Goal: Transaction & Acquisition: Register for event/course

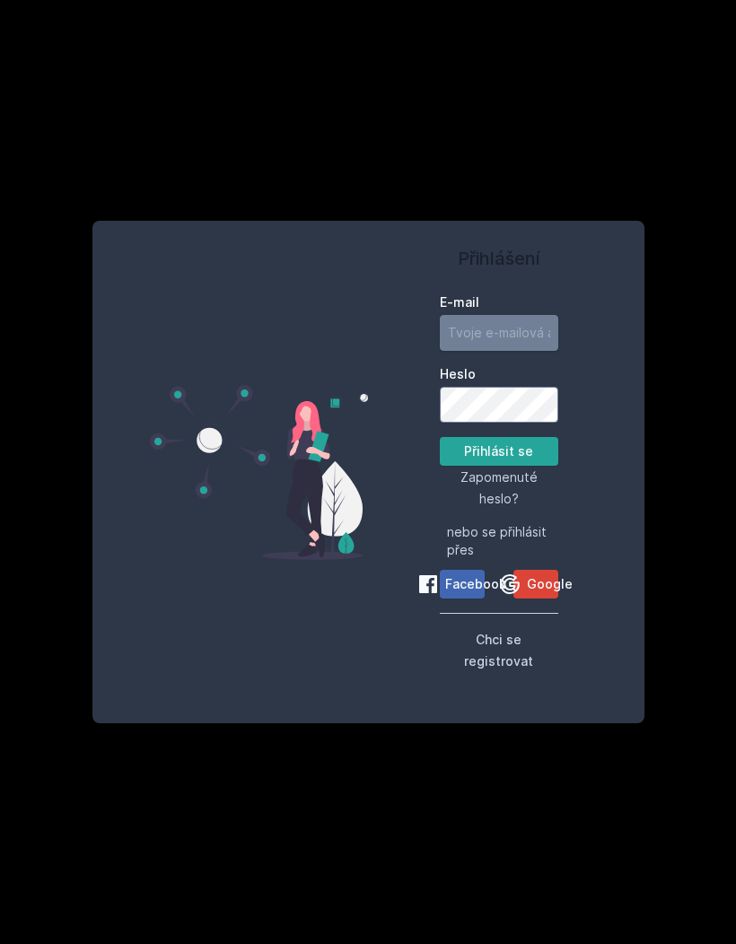
click at [475, 351] on input "E-mail" at bounding box center [499, 333] width 118 height 36
type input "s"
type input "[EMAIL_ADDRESS][DOMAIN_NAME]"
click at [530, 466] on button "Přihlásit se" at bounding box center [499, 451] width 118 height 29
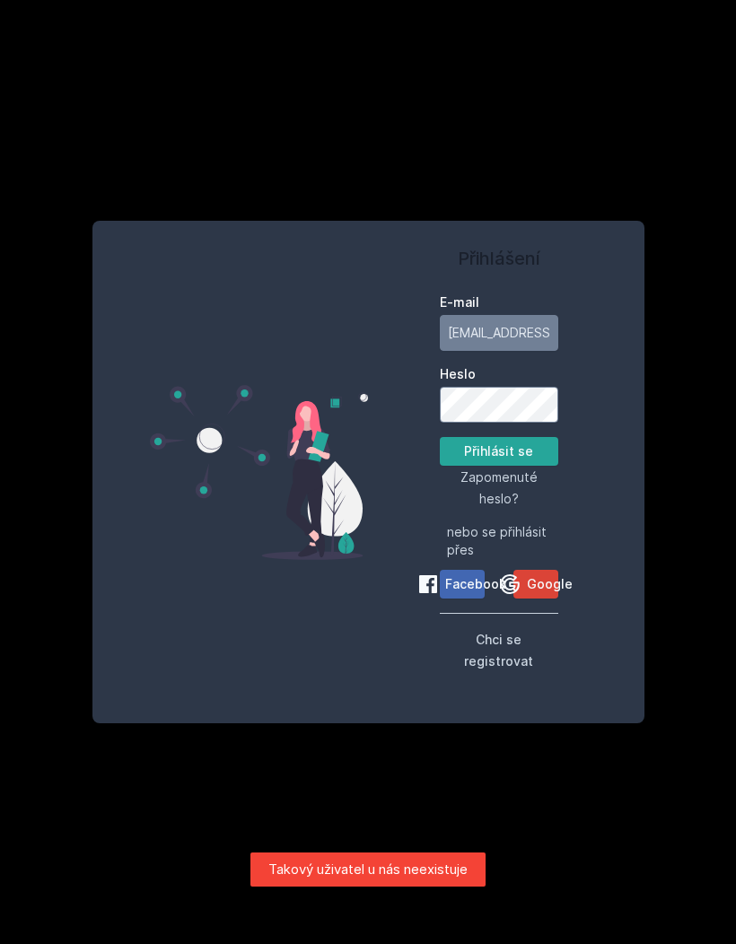
click at [535, 671] on button "Chci se registrovat" at bounding box center [499, 649] width 118 height 43
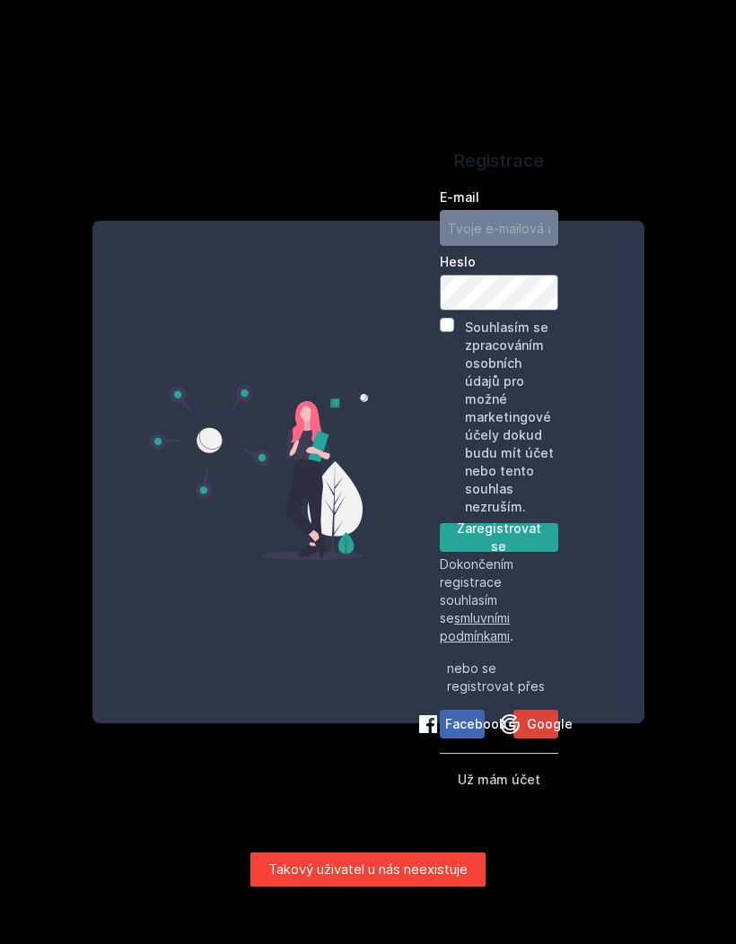
click at [522, 246] on input "E-mail" at bounding box center [499, 228] width 118 height 36
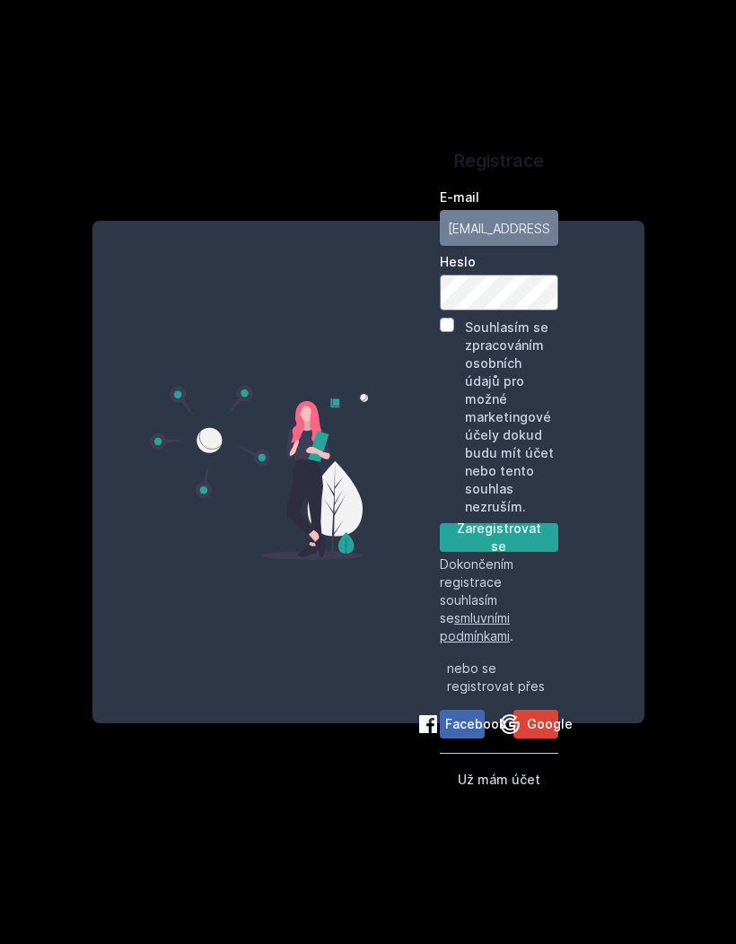
type input "[EMAIL_ADDRESS][DOMAIN_NAME]"
click at [257, 825] on div "Registrace E-mail [EMAIL_ADDRESS][DOMAIN_NAME] Heslo Souhlasím se zpracováním o…" at bounding box center [368, 472] width 736 height 944
click at [667, 846] on div "Registrace E-mail [EMAIL_ADDRESS][DOMAIN_NAME] Heslo Souhlasím se zpracováním o…" at bounding box center [368, 472] width 736 height 944
click at [506, 271] on label "Heslo" at bounding box center [499, 262] width 118 height 18
click at [243, 757] on div "Registrace E-mail [EMAIL_ADDRESS][DOMAIN_NAME] Heslo Souhlasím se zpracováním o…" at bounding box center [368, 472] width 736 height 944
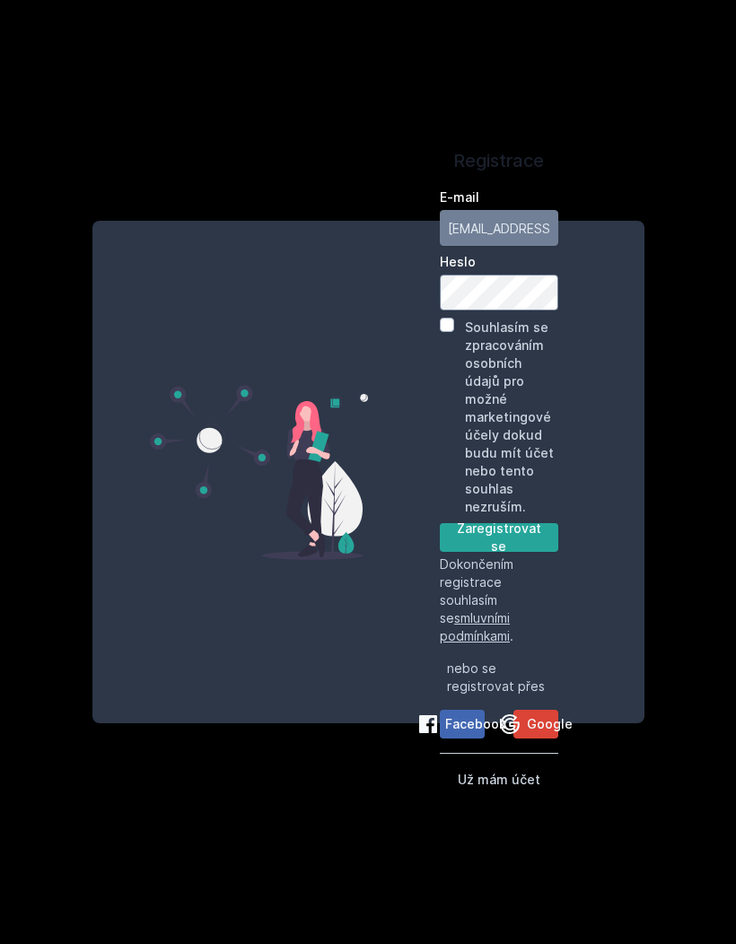
click at [208, 724] on div "Registrace E-mail [EMAIL_ADDRESS][DOMAIN_NAME] Heslo Souhlasím se zpracováním o…" at bounding box center [368, 472] width 552 height 503
click at [479, 644] on span "smluvními podmínkami" at bounding box center [475, 626] width 70 height 33
click at [294, 827] on div "Registrace E-mail [EMAIL_ADDRESS][DOMAIN_NAME] Heslo Souhlasím se zpracováním o…" at bounding box center [368, 472] width 736 height 944
click at [380, 776] on div "Registrace E-mail [EMAIL_ADDRESS][DOMAIN_NAME] Heslo Souhlasím se zpracováním o…" at bounding box center [368, 472] width 736 height 944
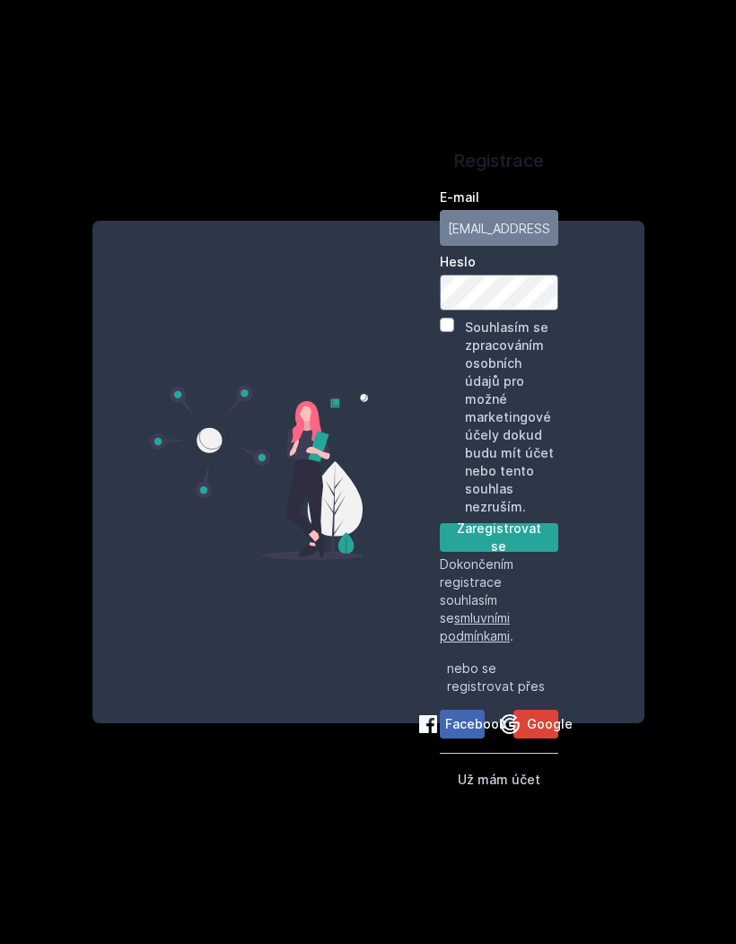
click at [449, 318] on input "Souhlasím se zpracováním osobních údajů pro možné marketingové účely dokud budu…" at bounding box center [447, 325] width 14 height 14
checkbox input "true"
click at [523, 523] on button "Zaregistrovat se" at bounding box center [499, 537] width 118 height 29
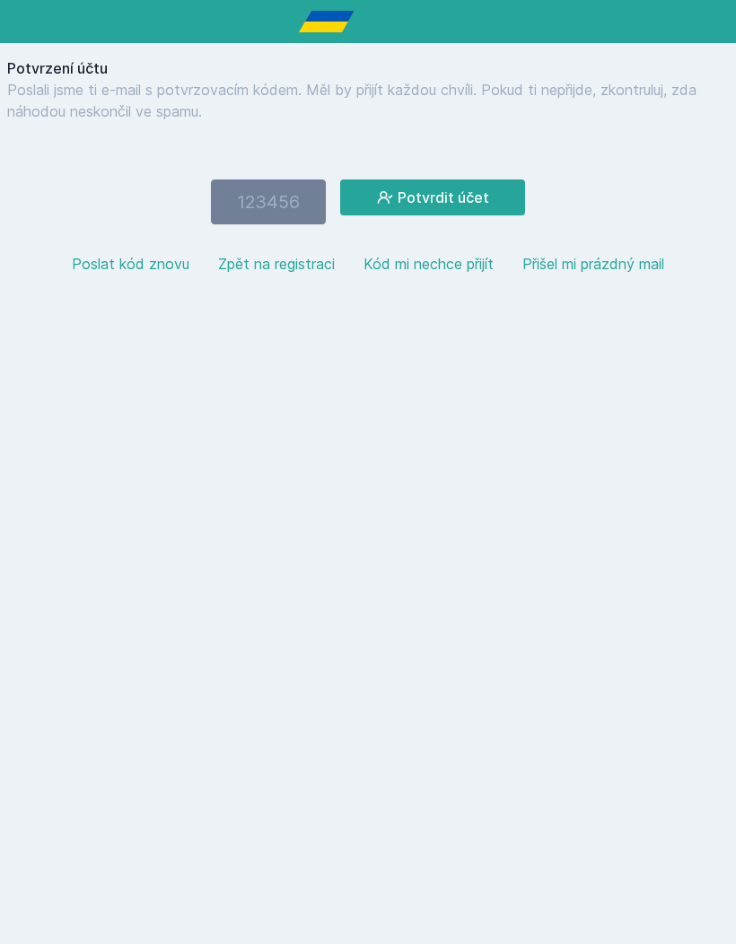
click at [284, 204] on input "number" at bounding box center [268, 202] width 115 height 45
type input "923198"
click at [373, 194] on button "Potvrdit účet" at bounding box center [432, 198] width 185 height 36
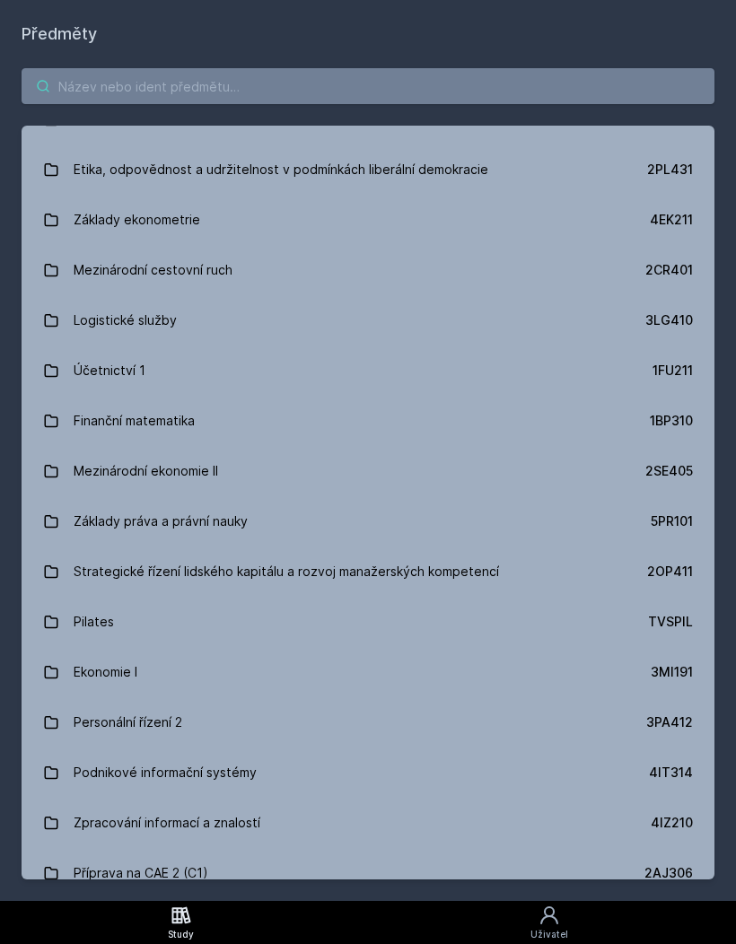
click at [452, 95] on input "search" at bounding box center [368, 86] width 693 height 36
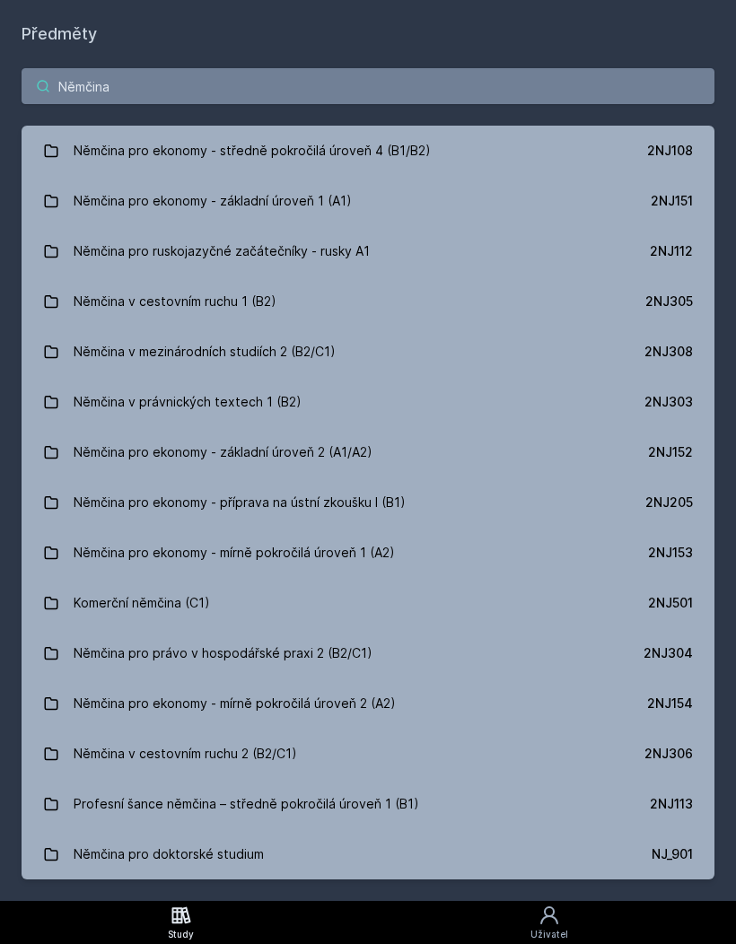
scroll to position [741, 0]
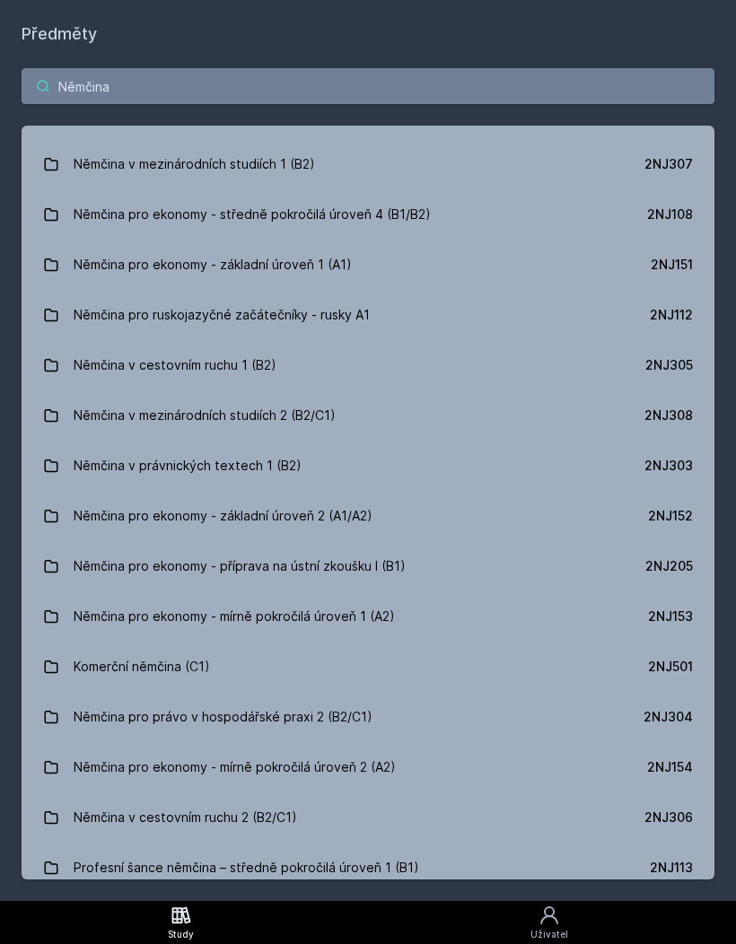
type input "Němčina"
click at [671, 328] on link "Němčina pro ruskojazyčné začátečníky - rusky A1 2NJ112" at bounding box center [368, 315] width 693 height 50
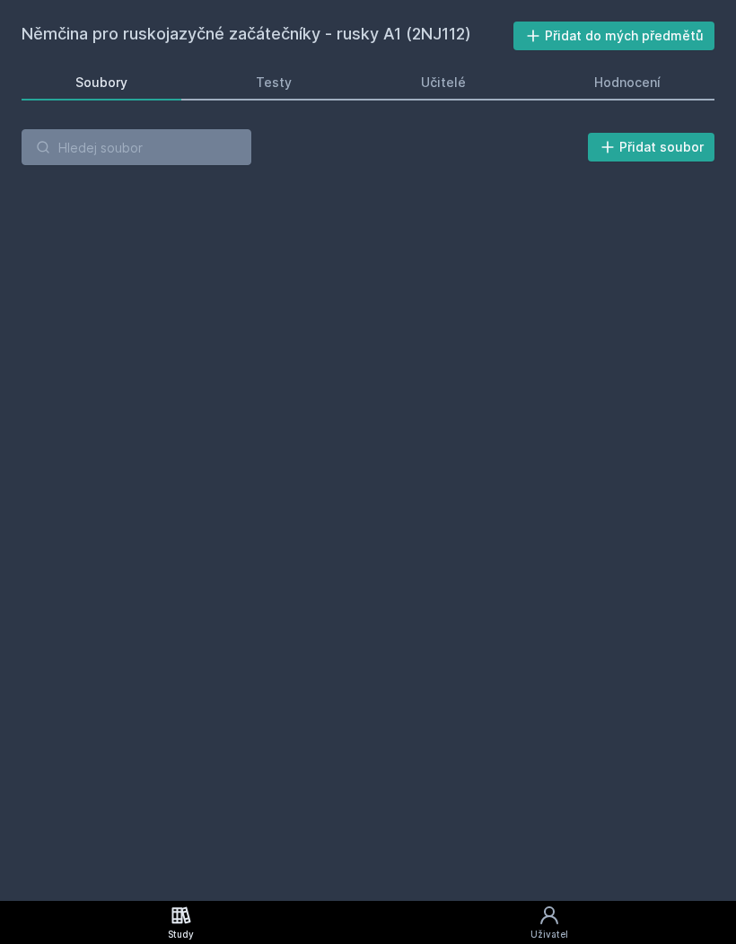
scroll to position [64, 0]
